Goal: Task Accomplishment & Management: Use online tool/utility

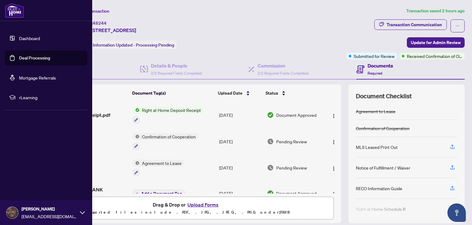
click at [32, 58] on link "Deal Processing" at bounding box center [34, 58] width 31 height 6
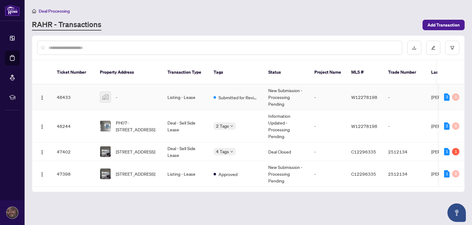
click at [144, 92] on div "-" at bounding box center [129, 96] width 58 height 11
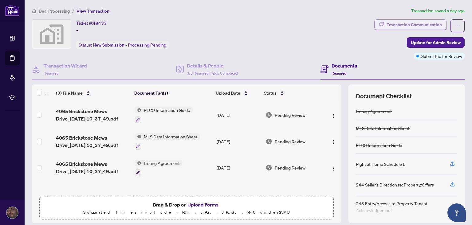
click at [387, 26] on div "Transaction Communication" at bounding box center [414, 25] width 55 height 10
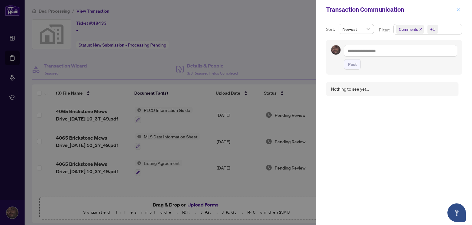
click at [458, 11] on icon "close" at bounding box center [458, 9] width 3 height 3
